Goal: Navigation & Orientation: Find specific page/section

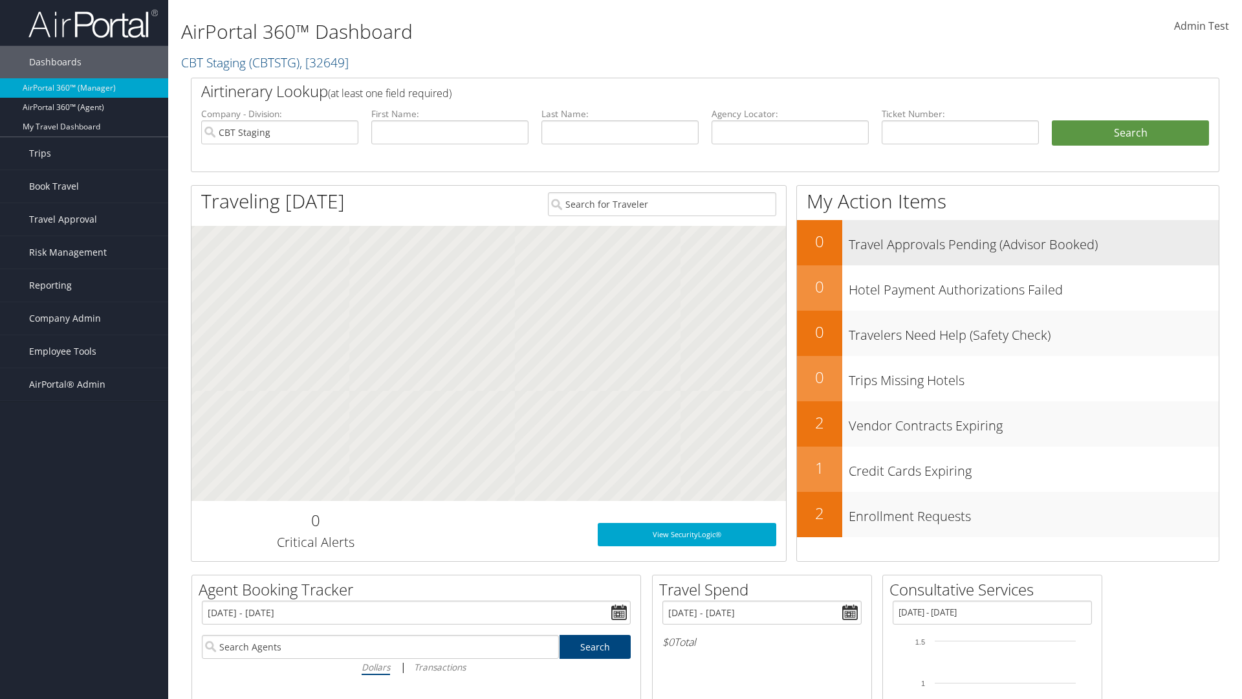
click at [1034, 241] on h3 "Travel Approvals Pending (Advisor Booked)" at bounding box center [1034, 241] width 370 height 25
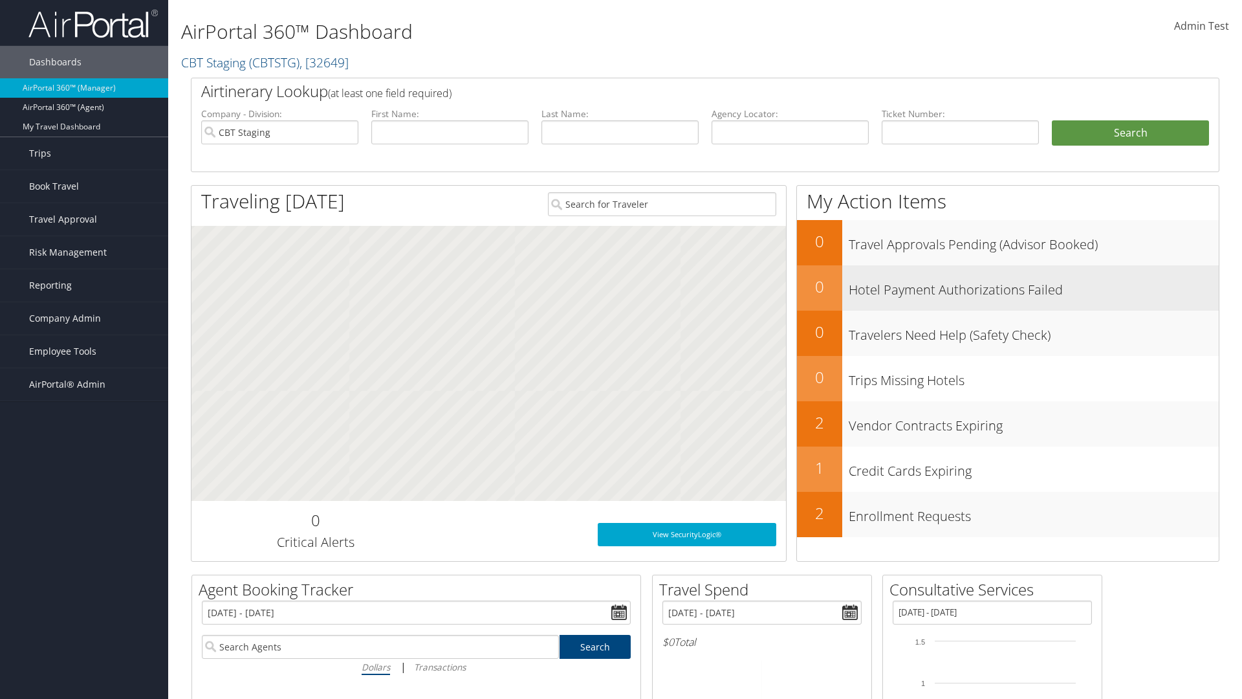
click at [1034, 286] on h3 "Hotel Payment Authorizations Failed" at bounding box center [1034, 286] width 370 height 25
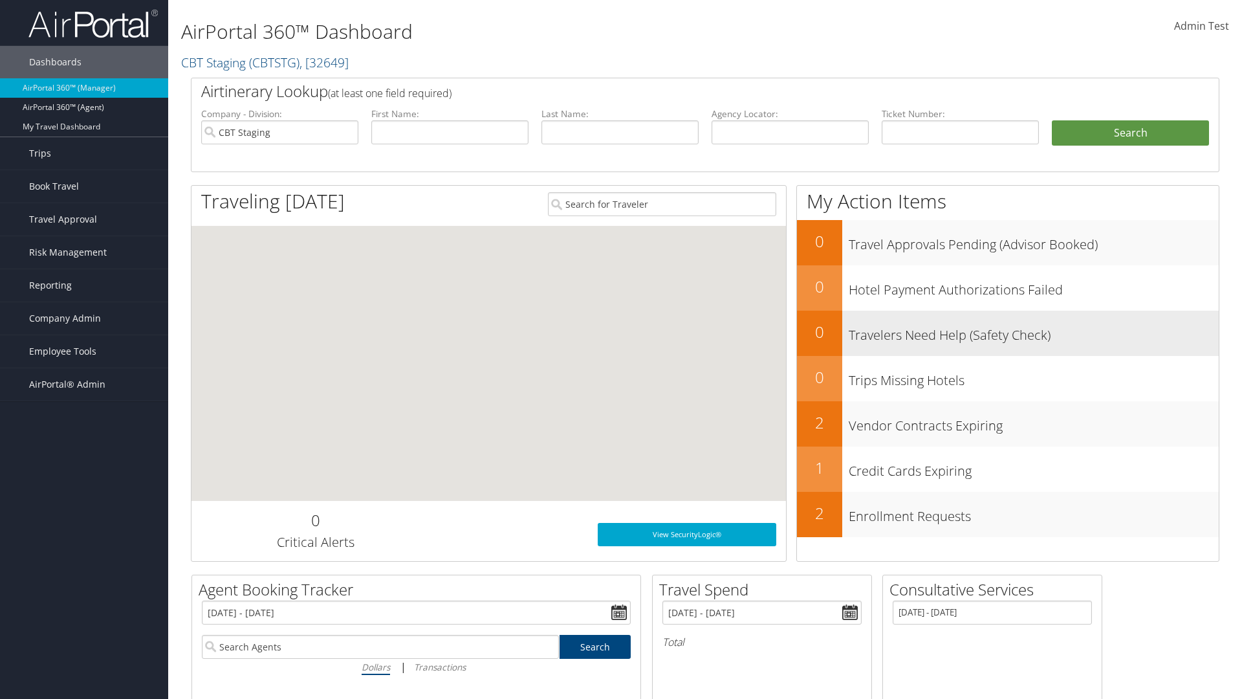
click at [1034, 331] on h3 "Travelers Need Help (Safety Check)" at bounding box center [1034, 332] width 370 height 25
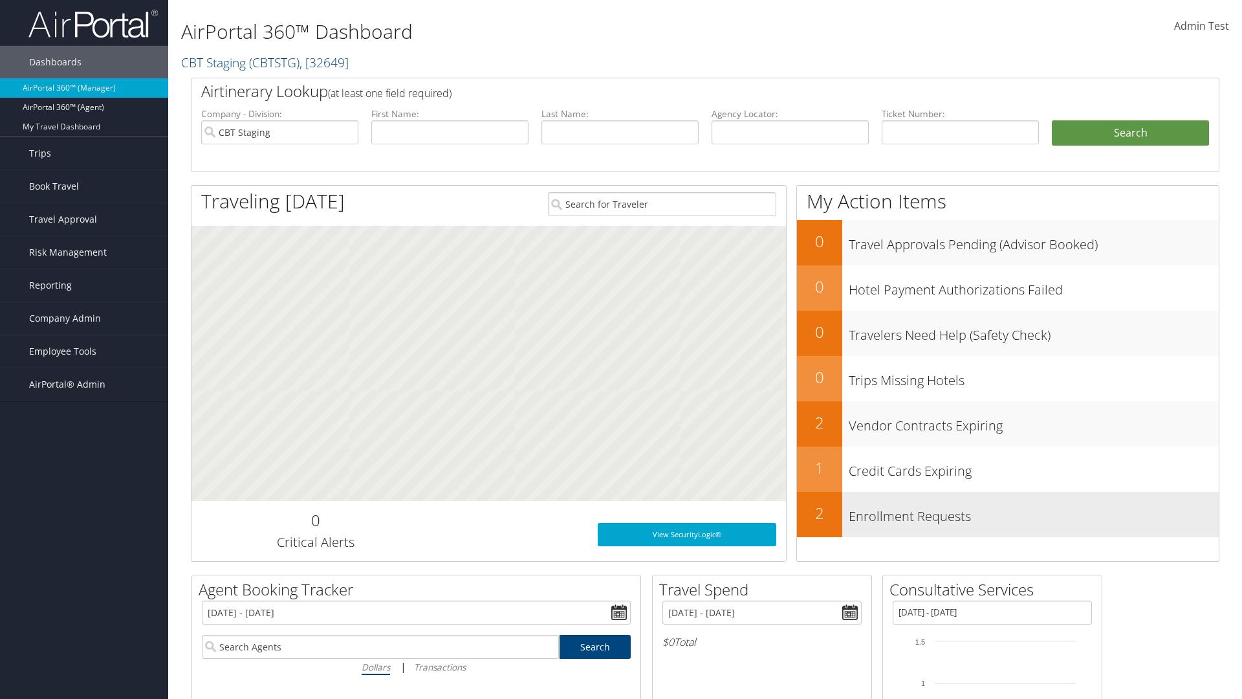
click at [1034, 512] on h3 "Enrollment Requests" at bounding box center [1034, 513] width 370 height 25
